Goal: Task Accomplishment & Management: Complete application form

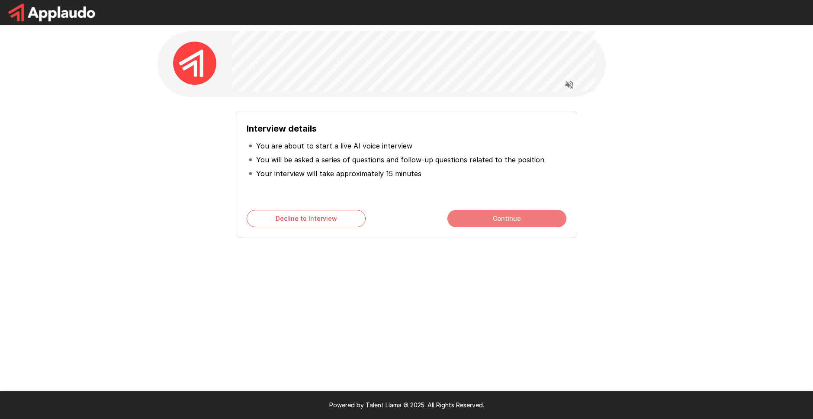
click at [475, 214] on button "Continue" at bounding box center [506, 218] width 119 height 17
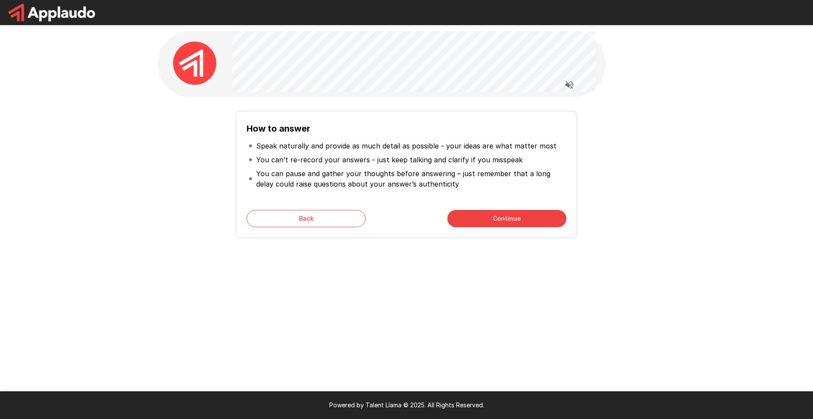
click at [475, 214] on button "Continue" at bounding box center [506, 218] width 119 height 17
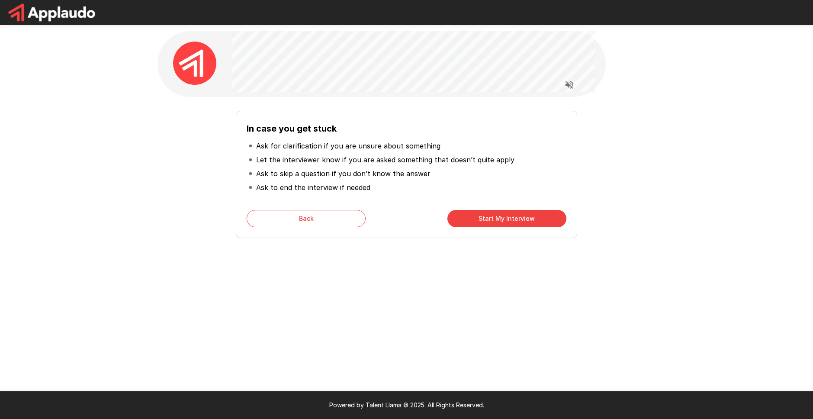
click at [475, 214] on button "Start My Interview" at bounding box center [506, 218] width 119 height 17
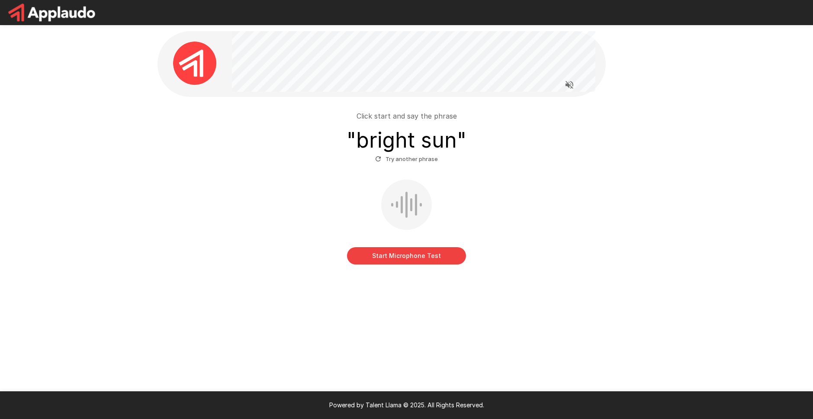
click at [436, 252] on button "Start Microphone Test" at bounding box center [406, 255] width 119 height 17
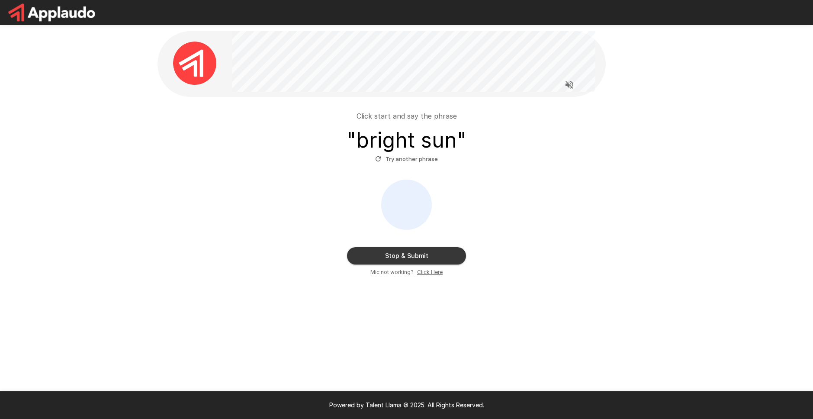
click at [436, 252] on button "Stop & Submit" at bounding box center [406, 255] width 119 height 17
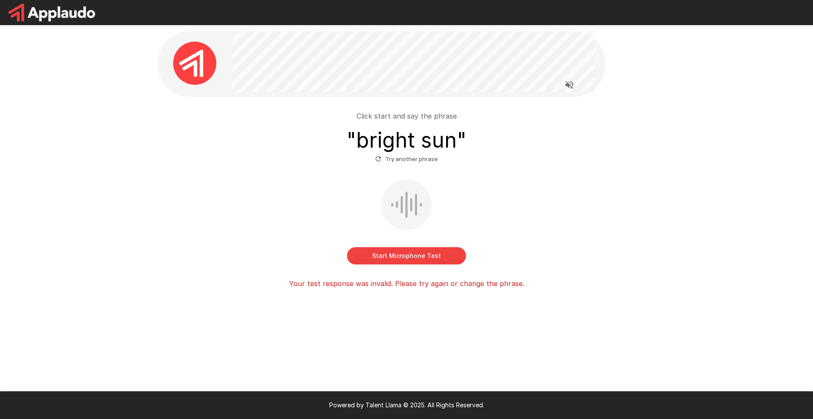
click at [440, 252] on button "Start Microphone Test" at bounding box center [406, 255] width 119 height 17
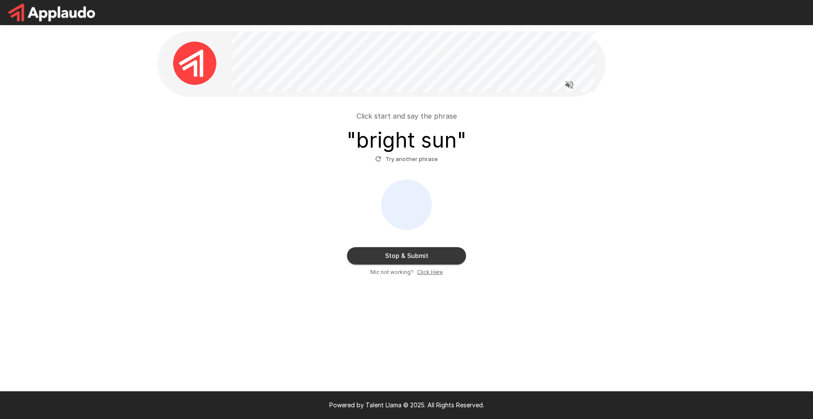
click at [379, 262] on button "Stop & Submit" at bounding box center [406, 255] width 119 height 17
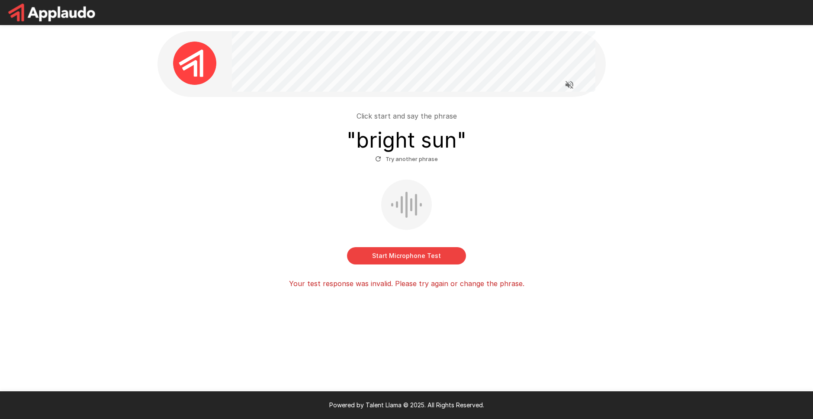
click at [445, 253] on button "Start Microphone Test" at bounding box center [406, 255] width 119 height 17
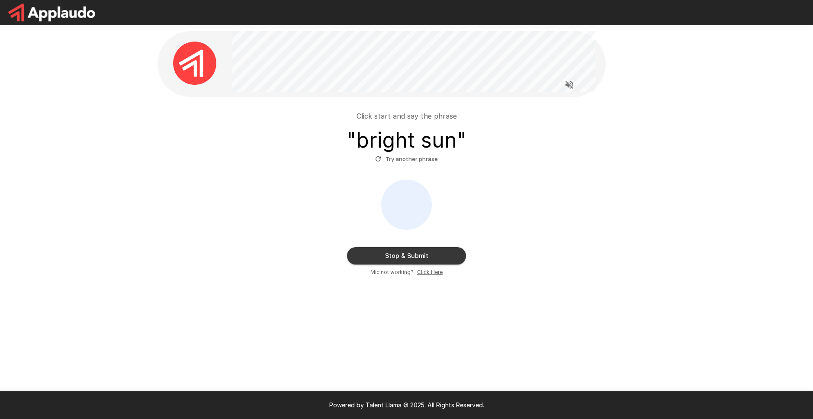
click at [450, 255] on button "Stop & Submit" at bounding box center [406, 255] width 119 height 17
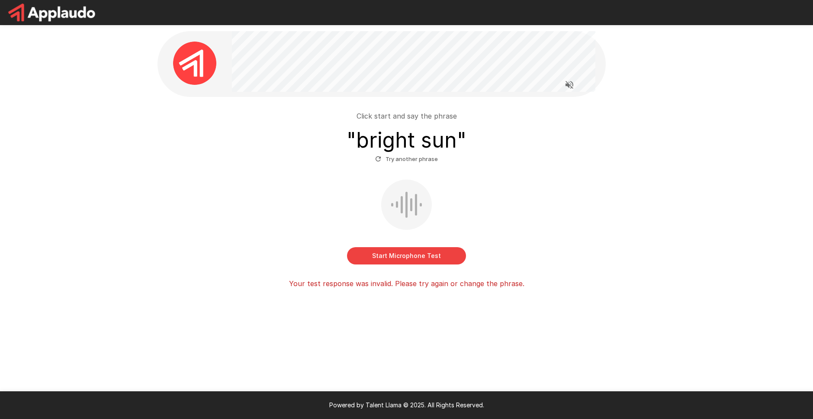
click at [429, 156] on button "Try another phrase" at bounding box center [406, 158] width 67 height 13
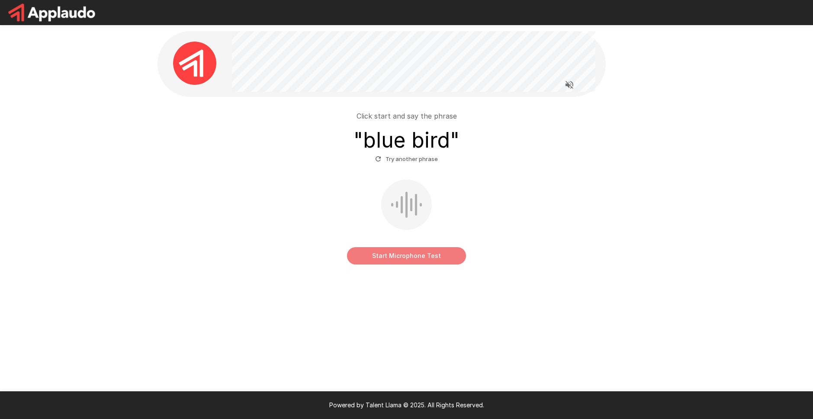
click at [444, 256] on button "Start Microphone Test" at bounding box center [406, 255] width 119 height 17
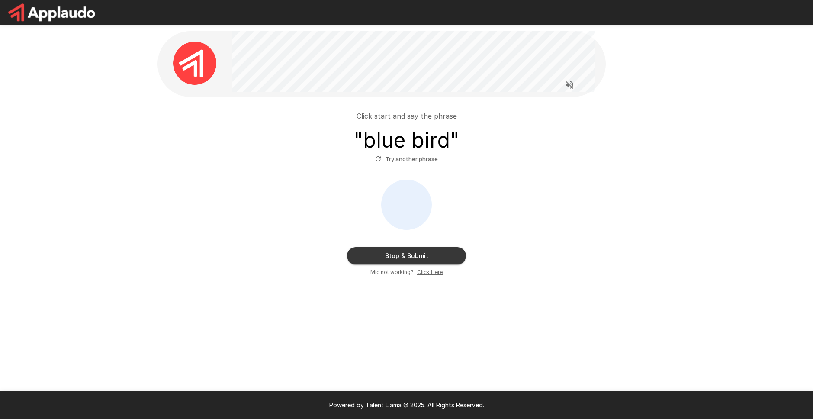
click at [444, 256] on button "Stop & Submit" at bounding box center [406, 255] width 119 height 17
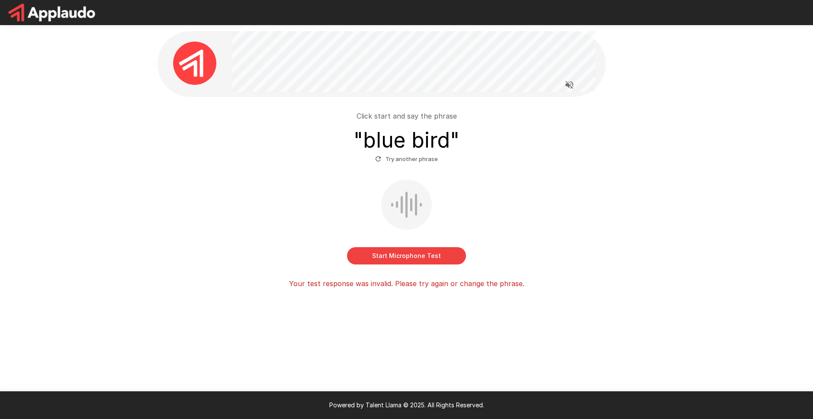
click at [444, 256] on button "Start Microphone Test" at bounding box center [406, 255] width 119 height 17
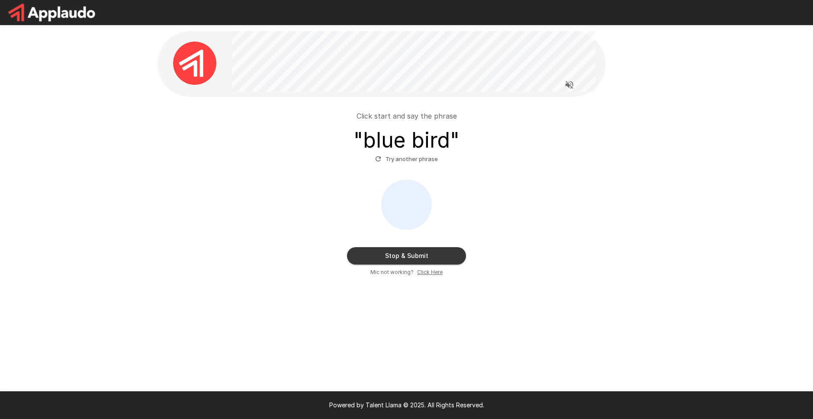
click at [444, 256] on button "Stop & Submit" at bounding box center [406, 255] width 119 height 17
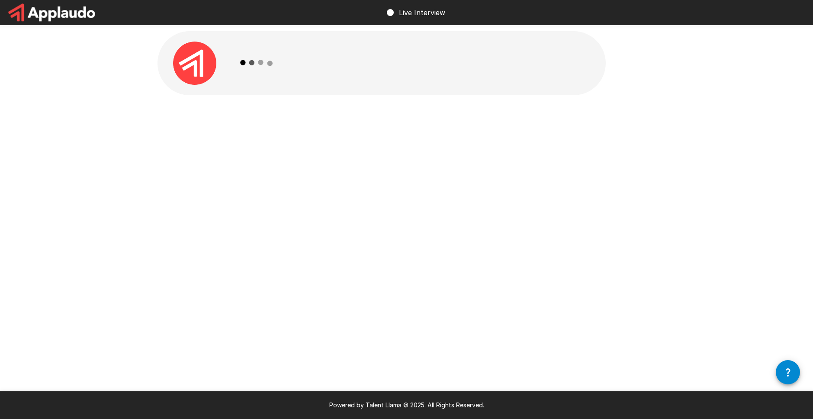
drag, startPoint x: 444, startPoint y: 256, endPoint x: 559, endPoint y: 178, distance: 138.7
click at [559, 178] on div "Live Interview Powered by Talent Llama © 2025. All Rights Reserved." at bounding box center [406, 209] width 813 height 419
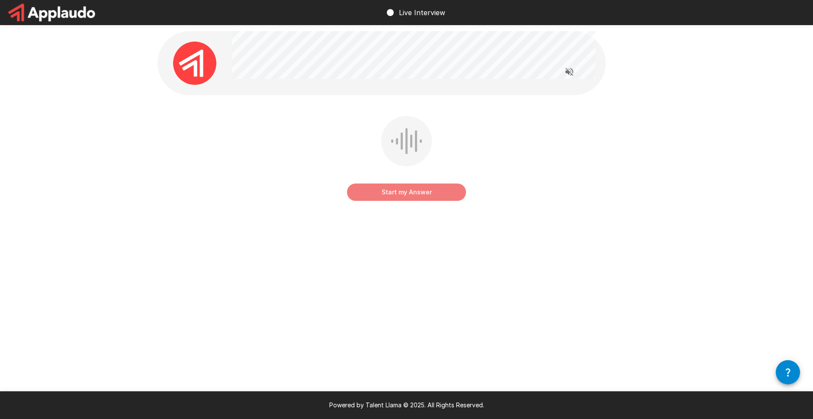
click at [447, 199] on button "Start my Answer" at bounding box center [406, 191] width 119 height 17
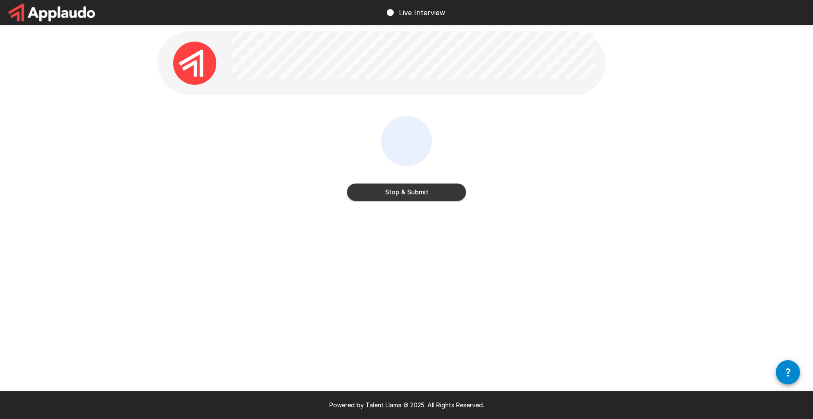
click at [447, 199] on button "Stop & Submit" at bounding box center [406, 191] width 119 height 17
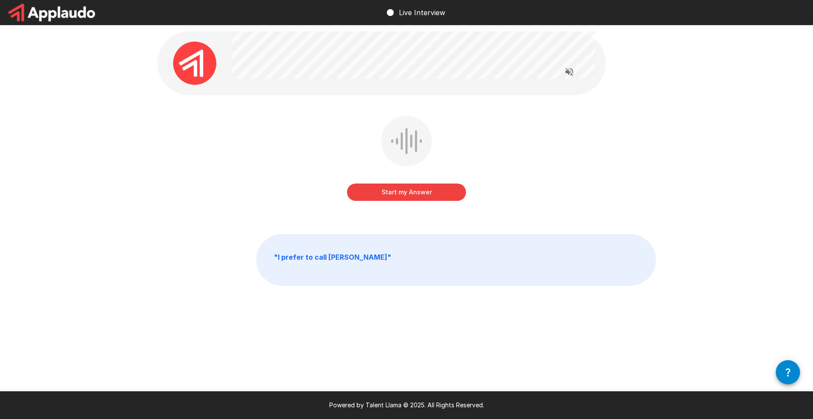
click at [447, 199] on button "Start my Answer" at bounding box center [406, 191] width 119 height 17
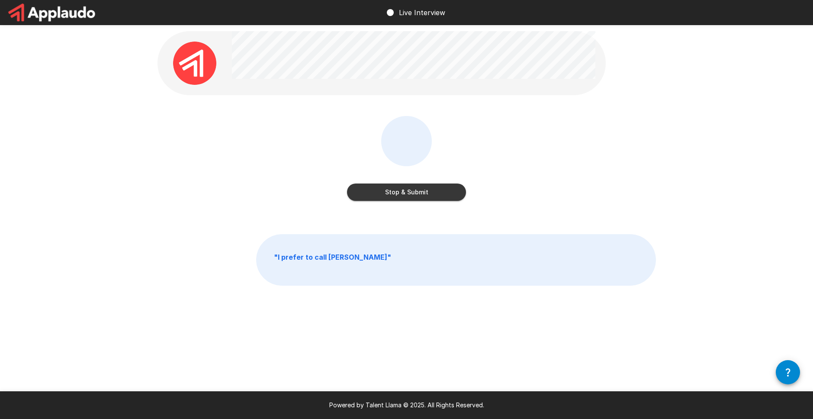
click at [447, 199] on button "Stop & Submit" at bounding box center [406, 191] width 119 height 17
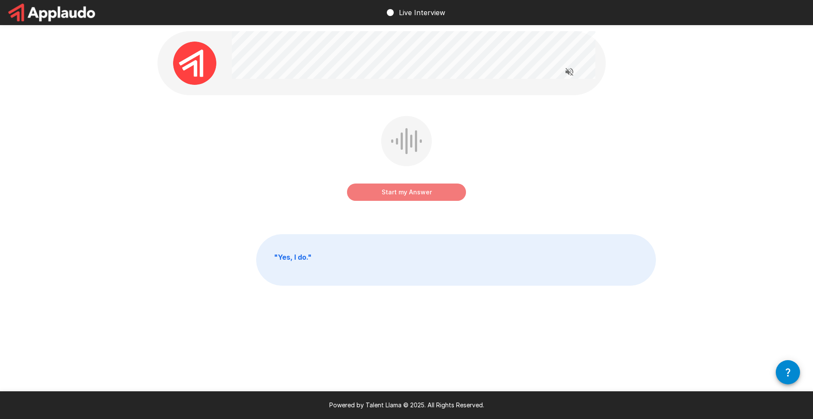
click at [447, 199] on button "Start my Answer" at bounding box center [406, 191] width 119 height 17
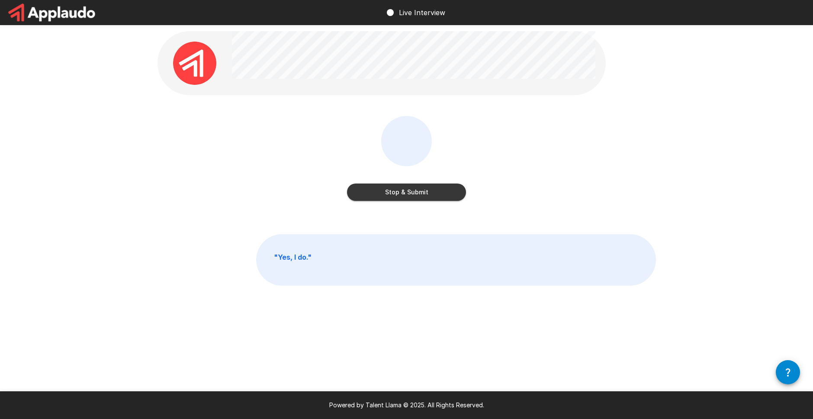
click at [447, 199] on button "Stop & Submit" at bounding box center [406, 191] width 119 height 17
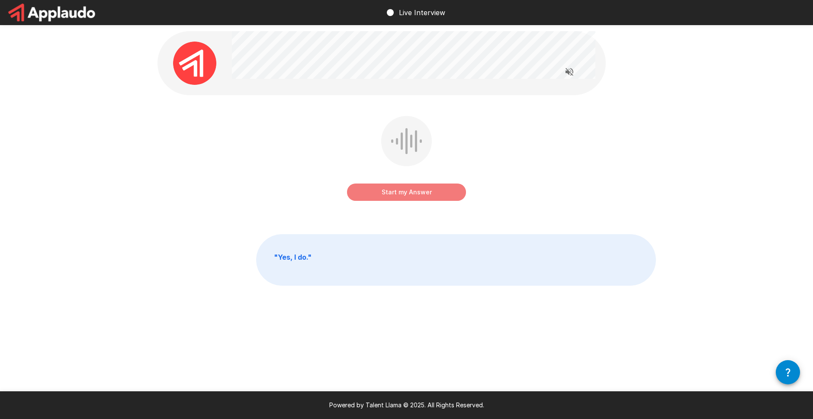
click at [447, 199] on button "Start my Answer" at bounding box center [406, 191] width 119 height 17
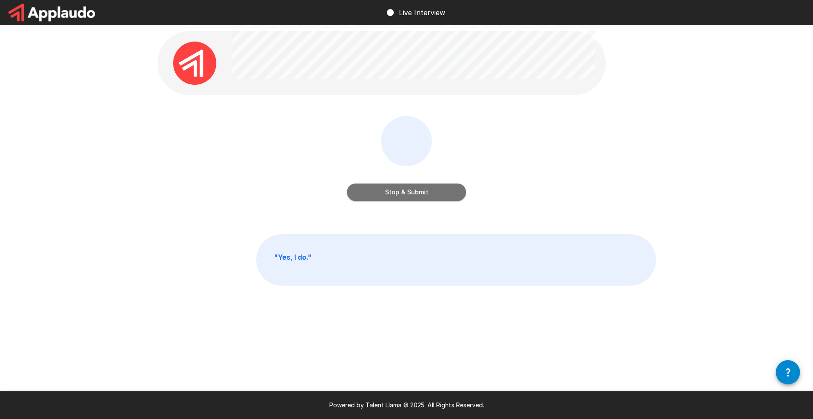
click at [447, 199] on button "Stop & Submit" at bounding box center [406, 191] width 119 height 17
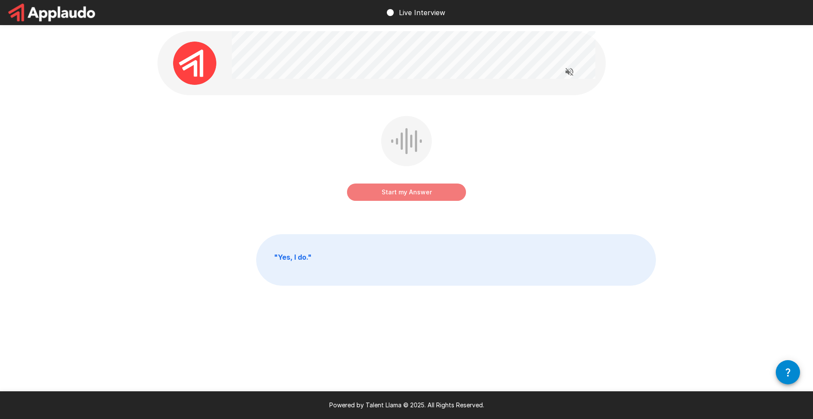
click at [447, 199] on button "Start my Answer" at bounding box center [406, 191] width 119 height 17
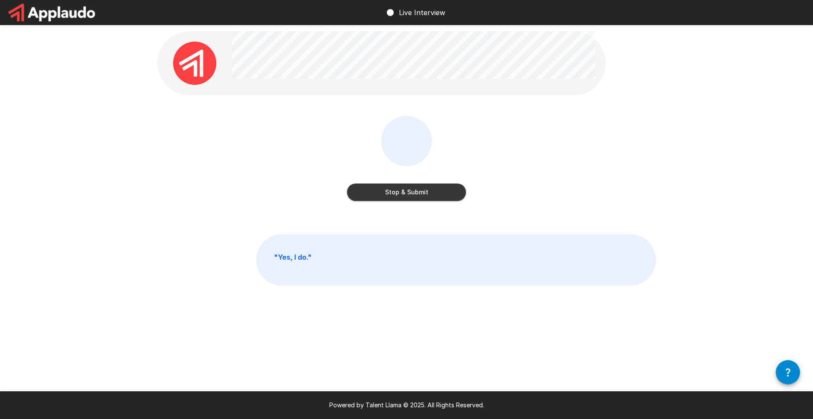
click at [447, 199] on button "Stop & Submit" at bounding box center [406, 191] width 119 height 17
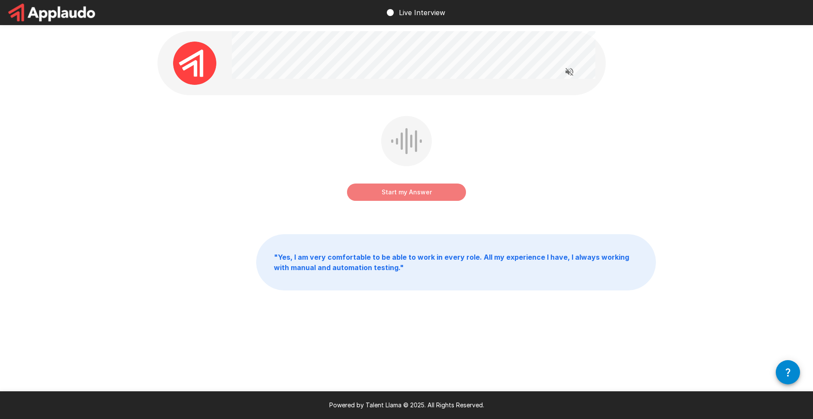
click at [447, 199] on button "Start my Answer" at bounding box center [406, 191] width 119 height 17
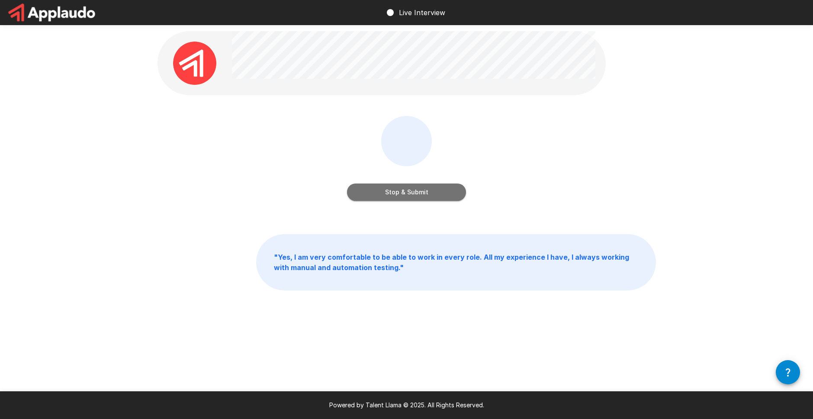
click at [447, 199] on button "Stop & Submit" at bounding box center [406, 191] width 119 height 17
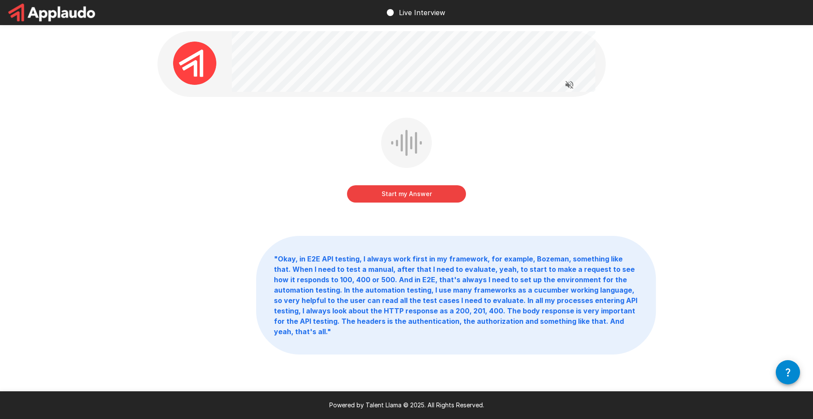
click at [447, 199] on button "Start my Answer" at bounding box center [406, 193] width 119 height 17
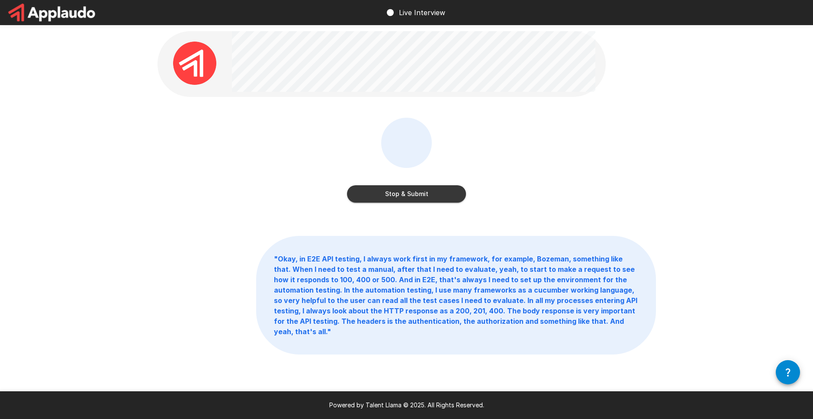
click at [447, 199] on button "Stop & Submit" at bounding box center [406, 193] width 119 height 17
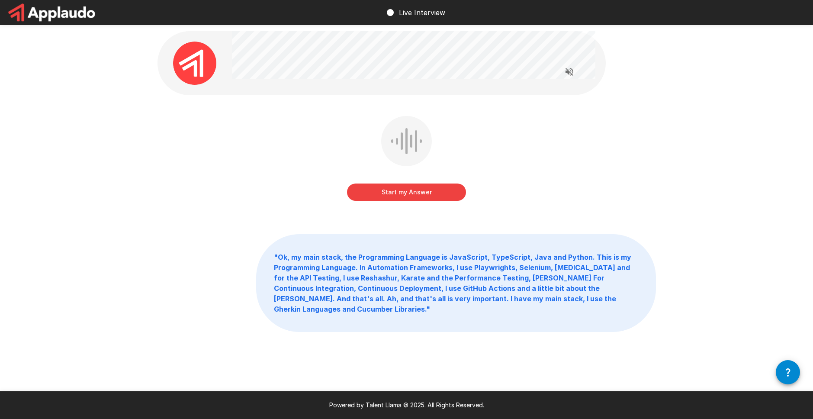
click at [447, 199] on button "Start my Answer" at bounding box center [406, 191] width 119 height 17
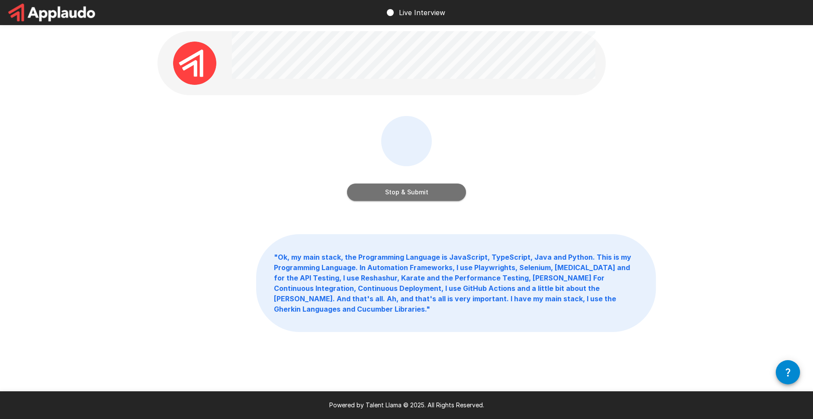
click at [447, 199] on button "Stop & Submit" at bounding box center [406, 191] width 119 height 17
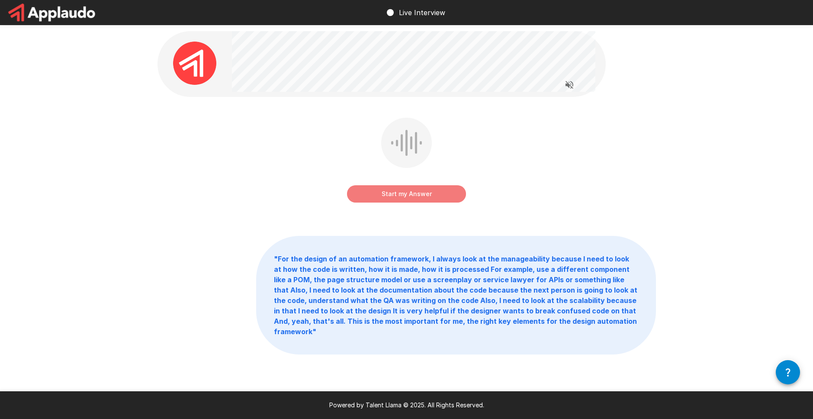
click at [447, 199] on button "Start my Answer" at bounding box center [406, 193] width 119 height 17
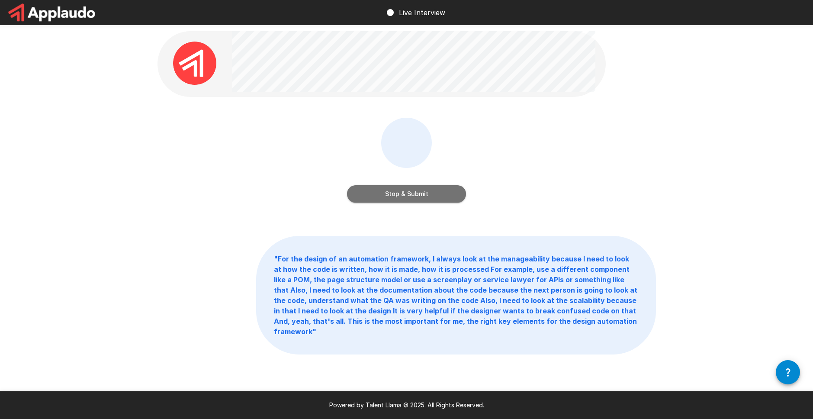
click at [447, 199] on button "Stop & Submit" at bounding box center [406, 193] width 119 height 17
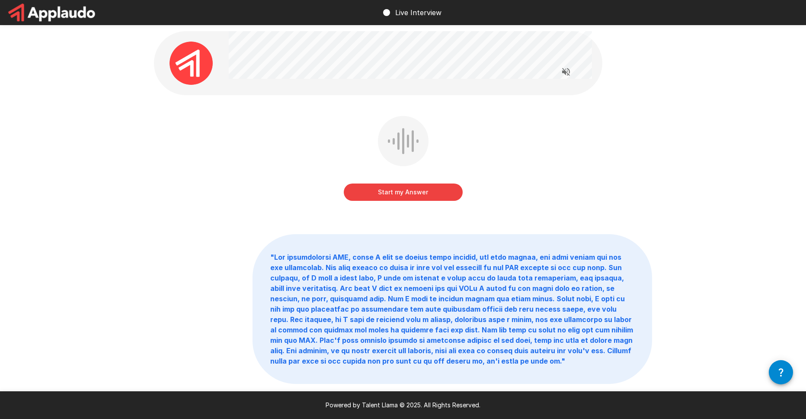
click at [566, 70] on icon "Read questions aloud" at bounding box center [566, 72] width 10 height 10
click at [565, 71] on icon "Stop reading questions aloud" at bounding box center [566, 72] width 8 height 8
click at [419, 187] on button "Start my Answer" at bounding box center [403, 191] width 119 height 17
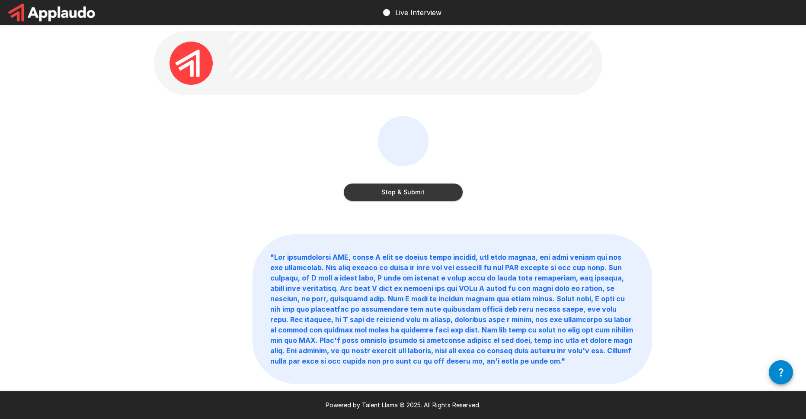
click at [419, 187] on button "Stop & Submit" at bounding box center [403, 191] width 119 height 17
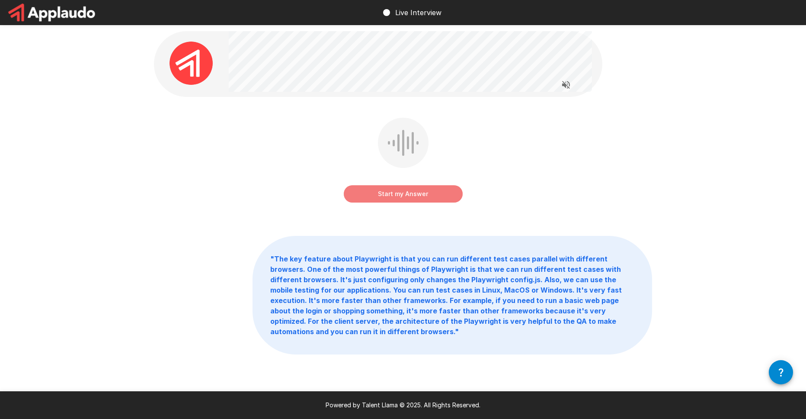
click at [419, 187] on button "Start my Answer" at bounding box center [403, 193] width 119 height 17
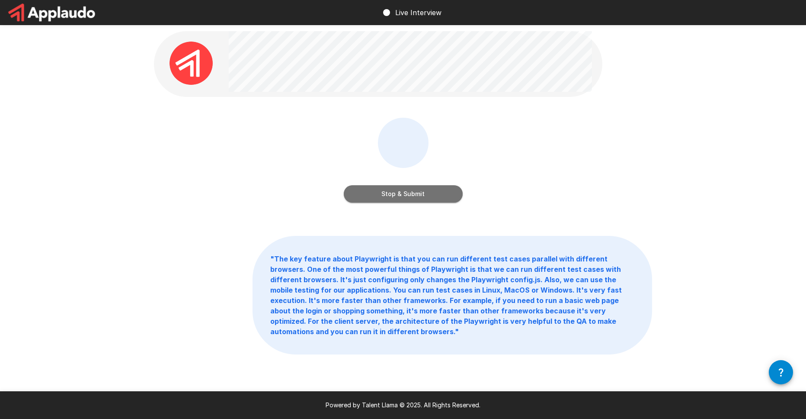
click at [419, 187] on button "Stop & Submit" at bounding box center [403, 193] width 119 height 17
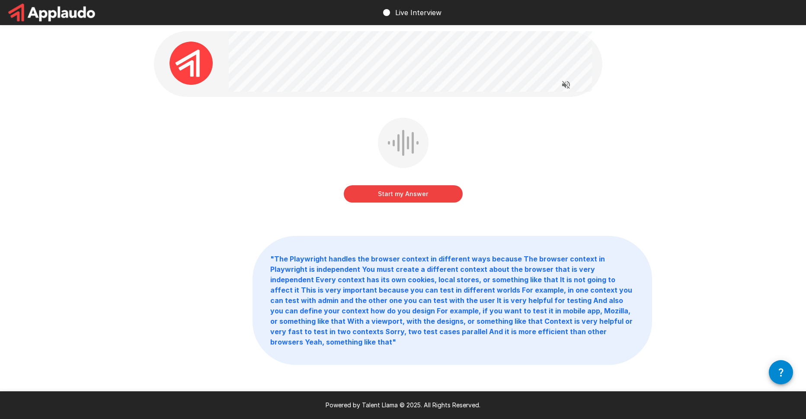
click at [419, 187] on button "Start my Answer" at bounding box center [403, 193] width 119 height 17
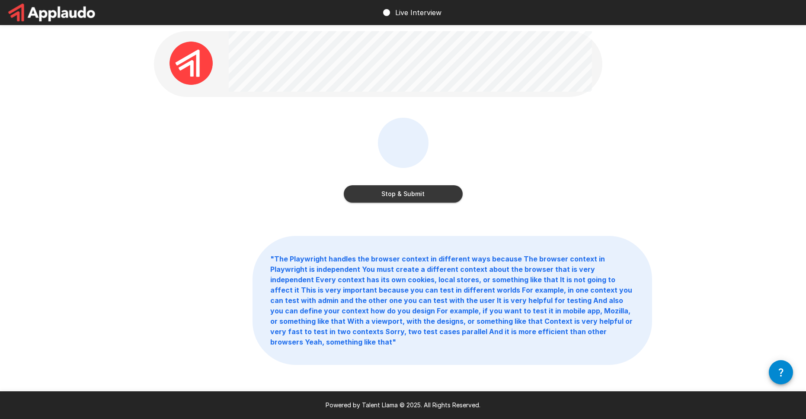
click at [419, 187] on button "Stop & Submit" at bounding box center [403, 193] width 119 height 17
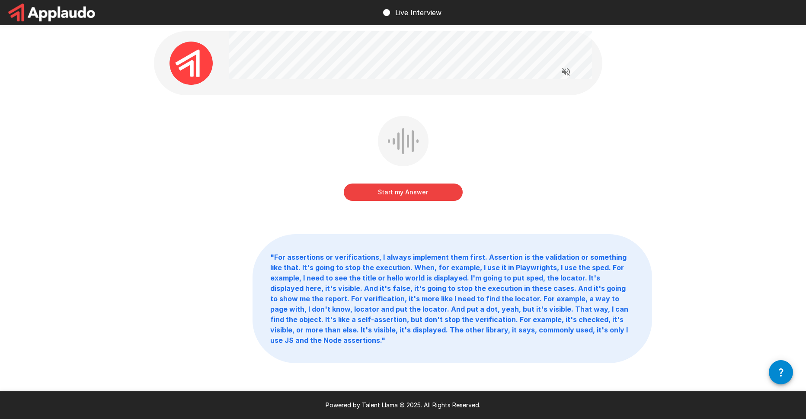
click at [418, 188] on button "Start my Answer" at bounding box center [403, 191] width 119 height 17
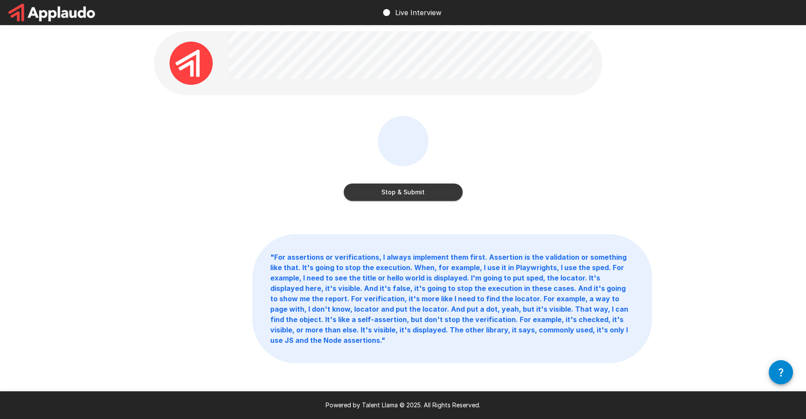
click at [418, 188] on button "Stop & Submit" at bounding box center [403, 191] width 119 height 17
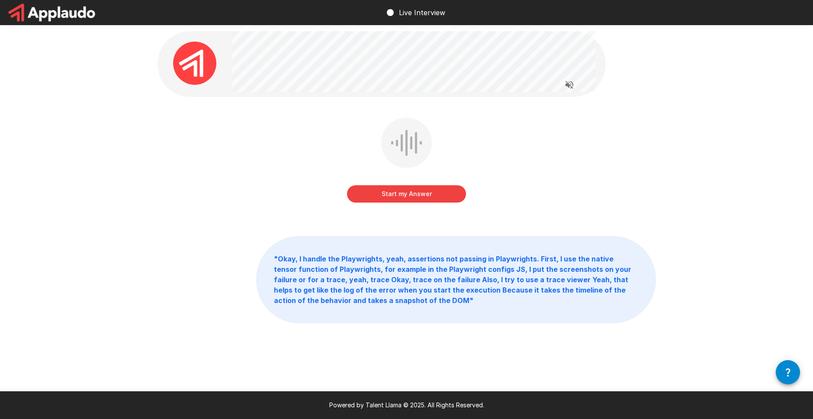
click at [418, 188] on button "Start my Answer" at bounding box center [406, 193] width 119 height 17
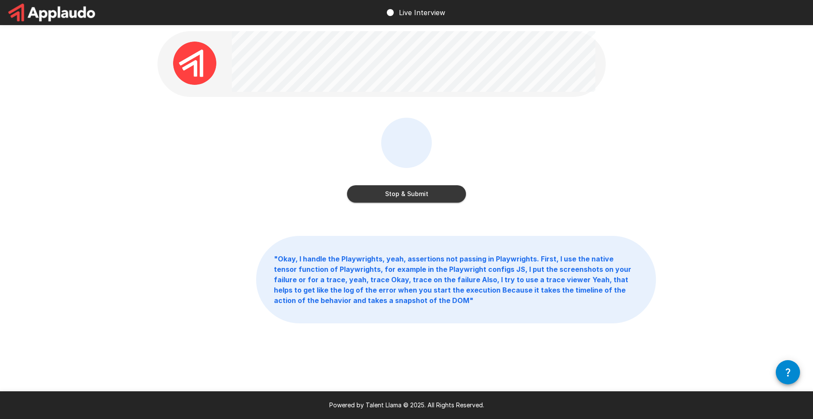
click at [418, 188] on button "Stop & Submit" at bounding box center [406, 193] width 119 height 17
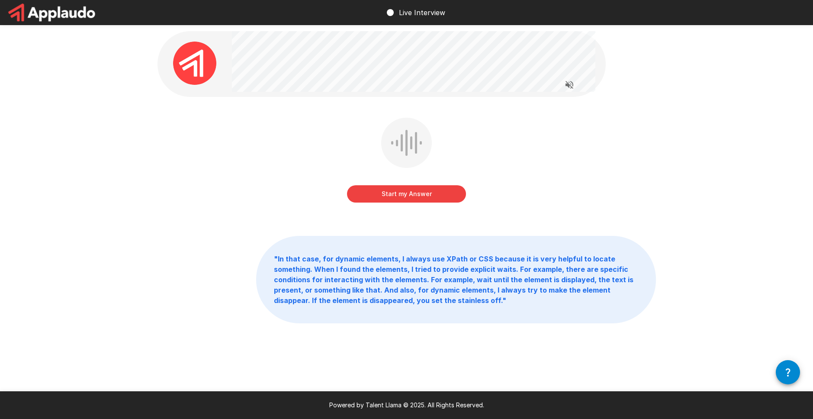
click at [389, 11] on circle at bounding box center [390, 12] width 7 height 7
click at [443, 190] on button "Start my Answer" at bounding box center [406, 193] width 119 height 17
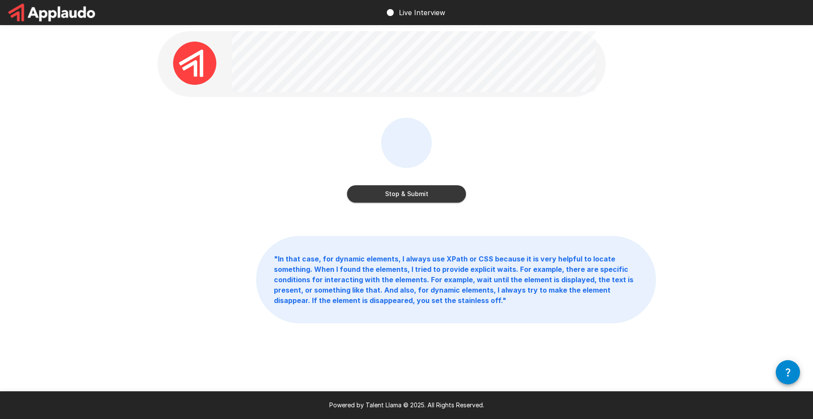
click at [443, 190] on button "Stop & Submit" at bounding box center [406, 193] width 119 height 17
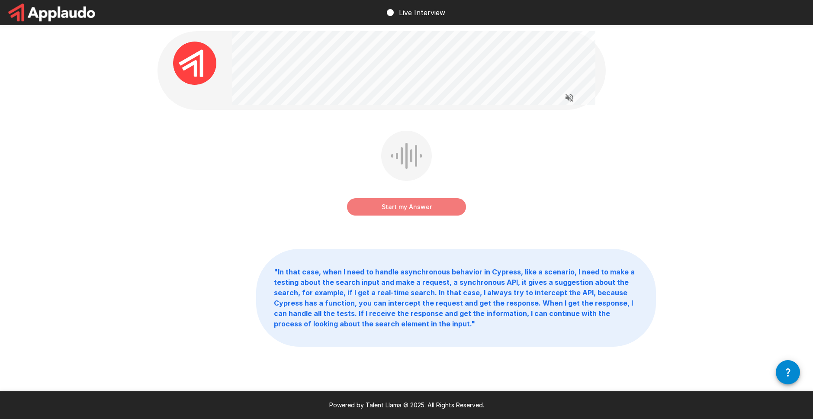
click at [436, 206] on button "Start my Answer" at bounding box center [406, 206] width 119 height 17
click at [436, 206] on button "Stop & Submit" at bounding box center [406, 206] width 119 height 17
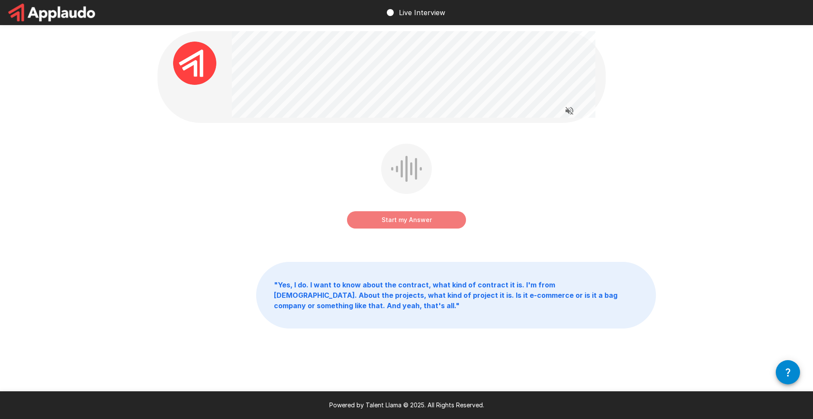
click at [440, 220] on button "Start my Answer" at bounding box center [406, 219] width 119 height 17
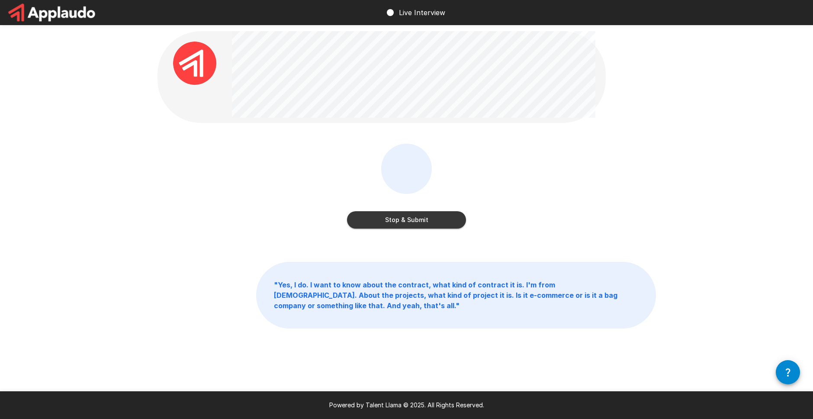
click at [440, 220] on button "Stop & Submit" at bounding box center [406, 219] width 119 height 17
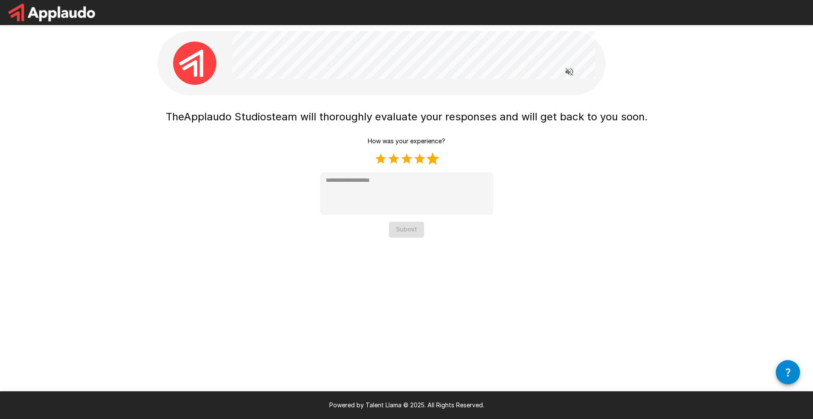
click at [434, 156] on label "5 Stars" at bounding box center [432, 158] width 13 height 13
type textarea "*"
click at [400, 228] on button "Submit" at bounding box center [406, 229] width 35 height 16
